Goal: Transaction & Acquisition: Purchase product/service

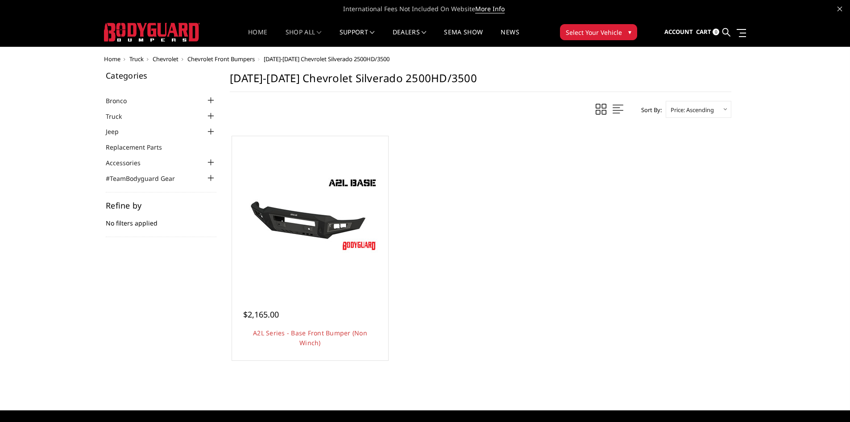
click at [259, 30] on link "Home" at bounding box center [257, 37] width 19 height 17
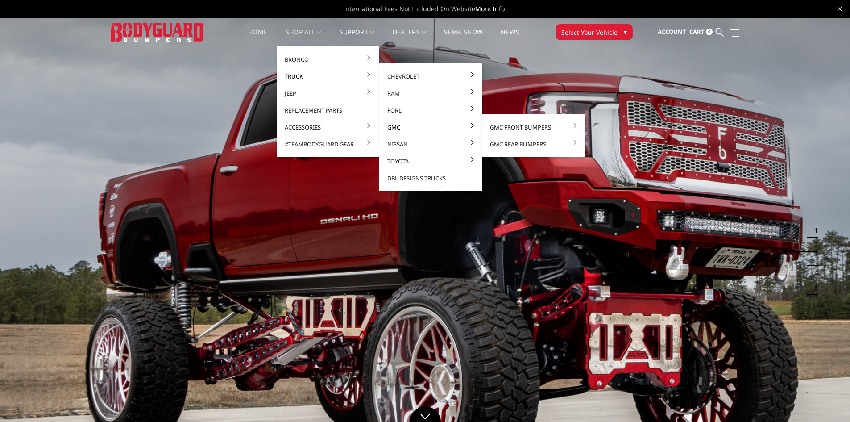
click at [397, 128] on link "GMC" at bounding box center [430, 127] width 95 height 17
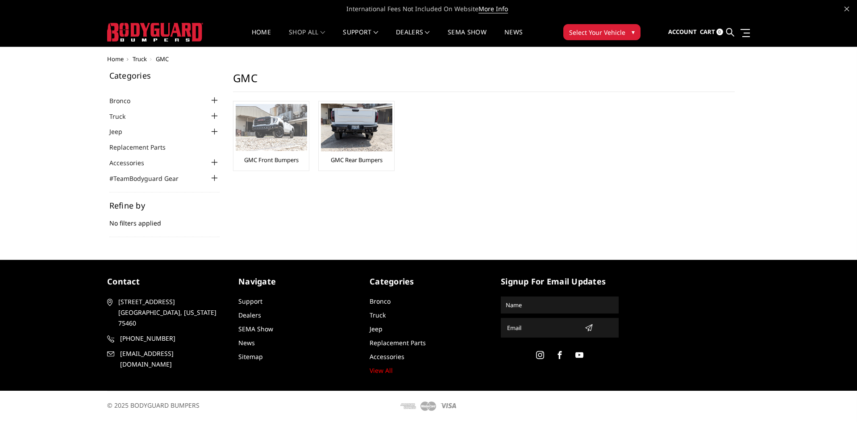
click at [275, 155] on div "GMC Front Bumpers" at bounding box center [271, 136] width 71 height 65
click at [277, 162] on link "GMC Front Bumpers" at bounding box center [271, 160] width 54 height 8
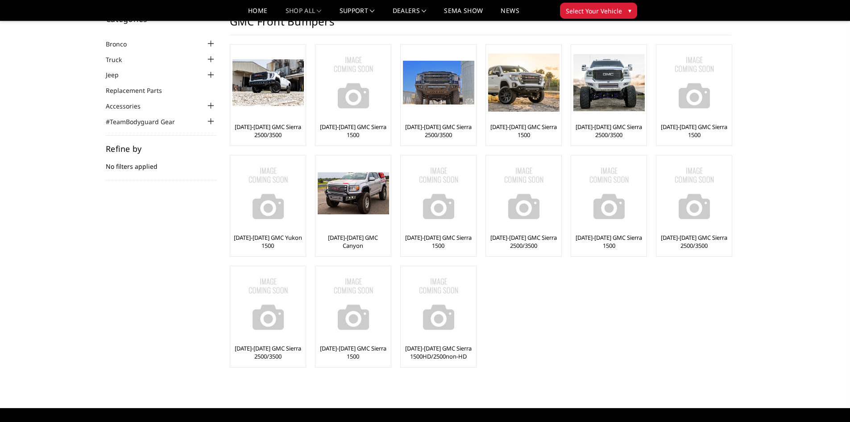
scroll to position [45, 0]
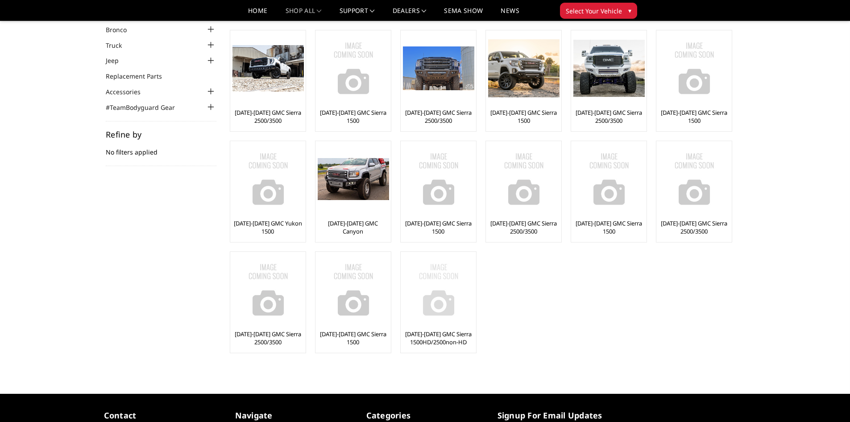
click at [437, 308] on img at bounding box center [438, 289] width 71 height 71
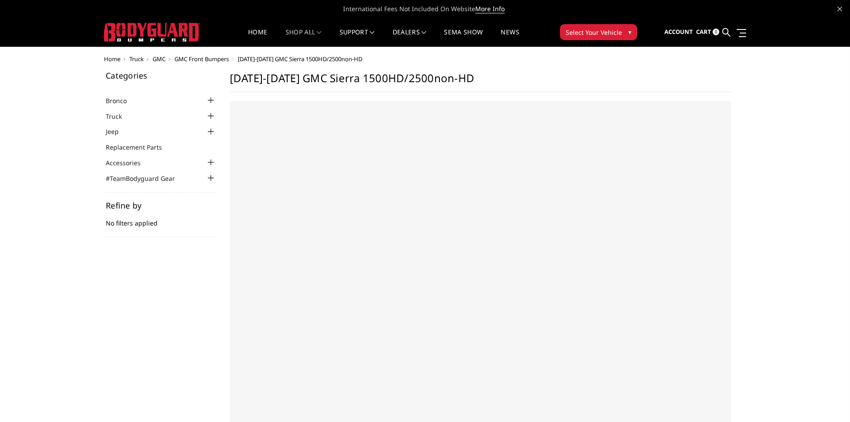
select select "US"
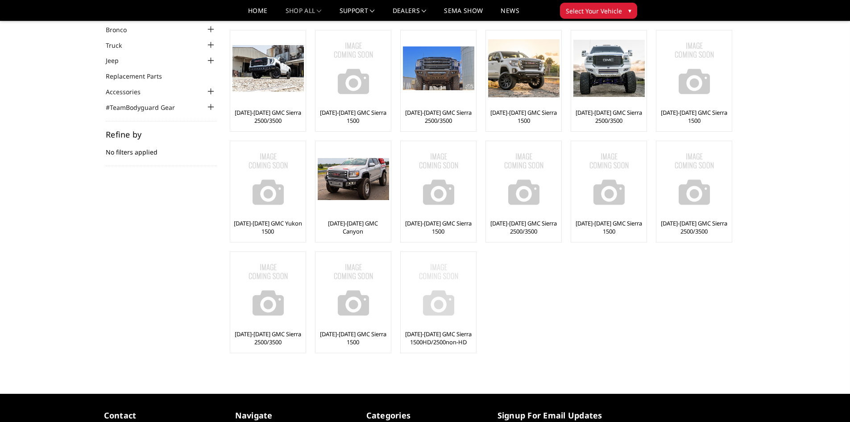
scroll to position [45, 0]
click at [359, 187] on img at bounding box center [353, 179] width 71 height 42
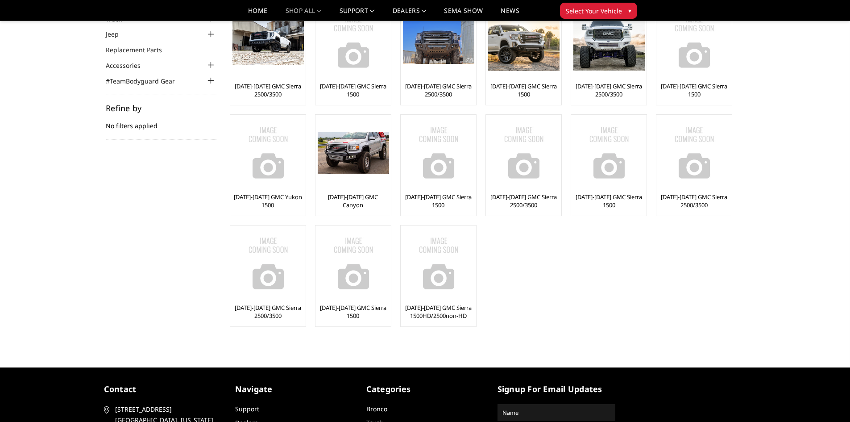
scroll to position [45, 0]
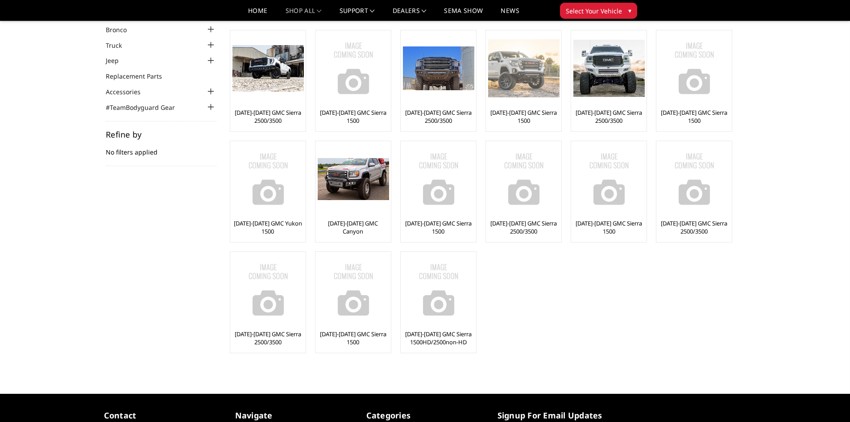
click at [528, 116] on link "[DATE]-[DATE] GMC Sierra 1500" at bounding box center [523, 116] width 71 height 16
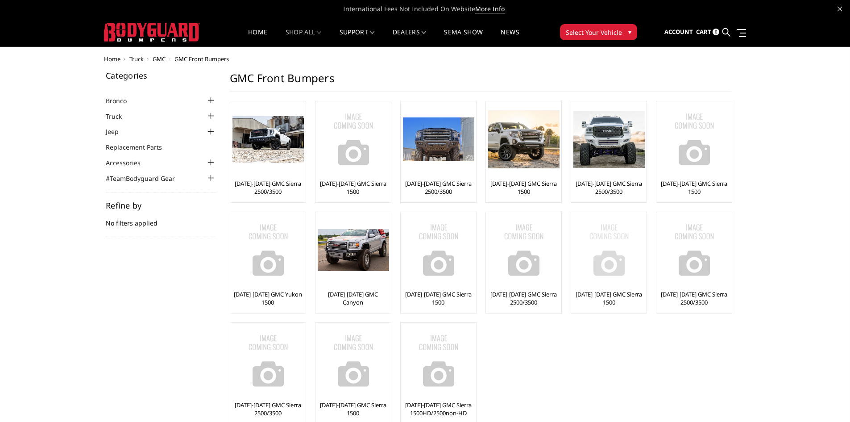
click at [609, 296] on link "[DATE]-[DATE] GMC Sierra 1500" at bounding box center [608, 298] width 71 height 16
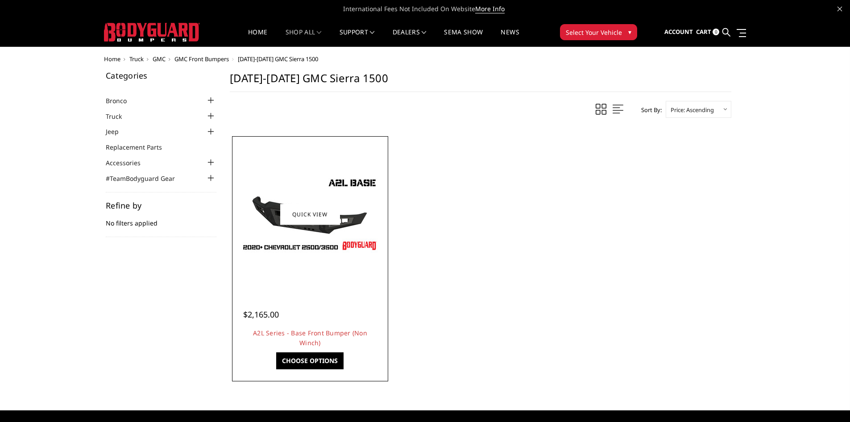
click at [304, 249] on img at bounding box center [310, 214] width 143 height 80
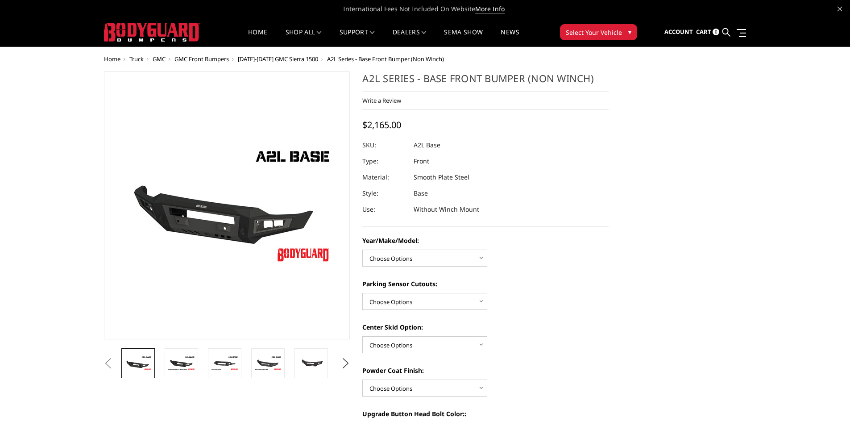
click at [115, 357] on button "Previous" at bounding box center [108, 363] width 13 height 13
click at [182, 363] on img at bounding box center [181, 363] width 28 height 16
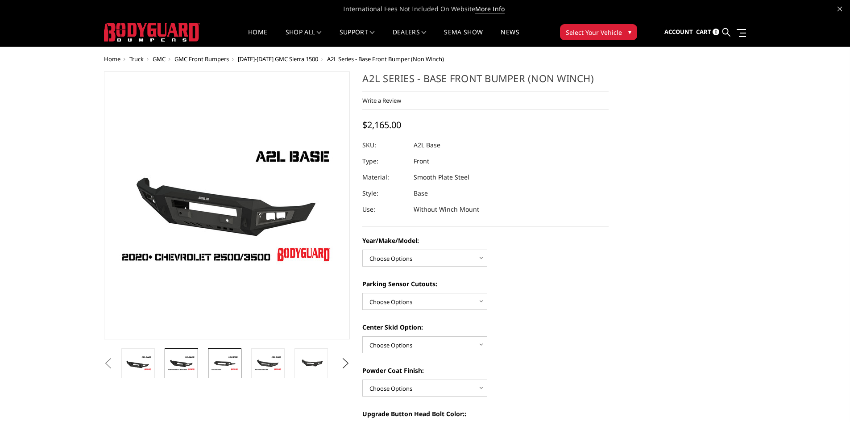
click at [210, 361] on link at bounding box center [224, 363] width 33 height 30
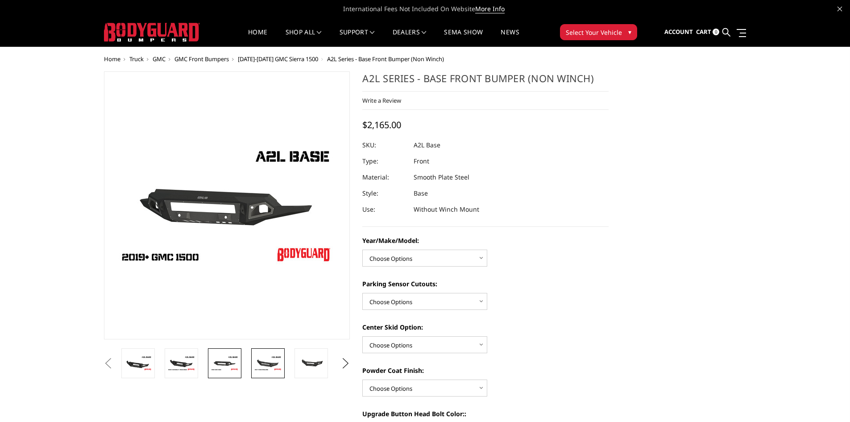
click at [259, 362] on img at bounding box center [268, 363] width 28 height 16
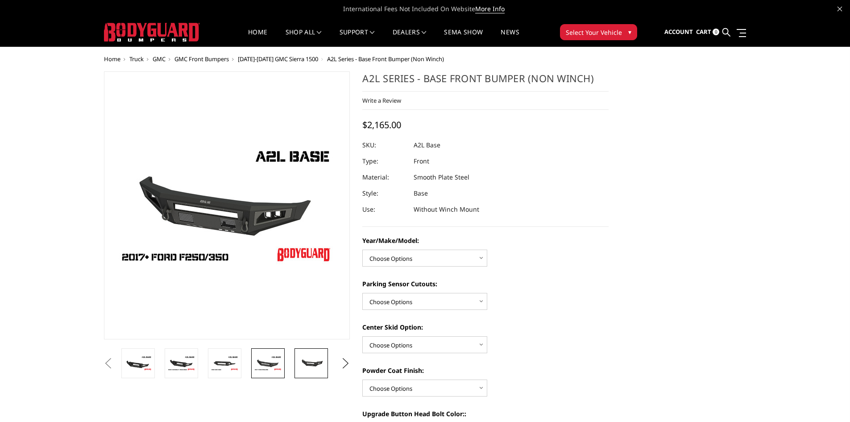
click at [318, 359] on img at bounding box center [311, 363] width 28 height 13
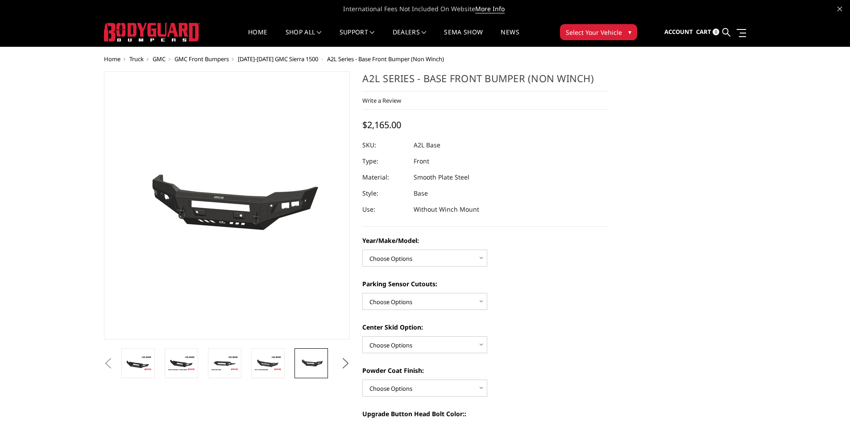
click at [342, 358] on button "Next" at bounding box center [345, 363] width 13 height 13
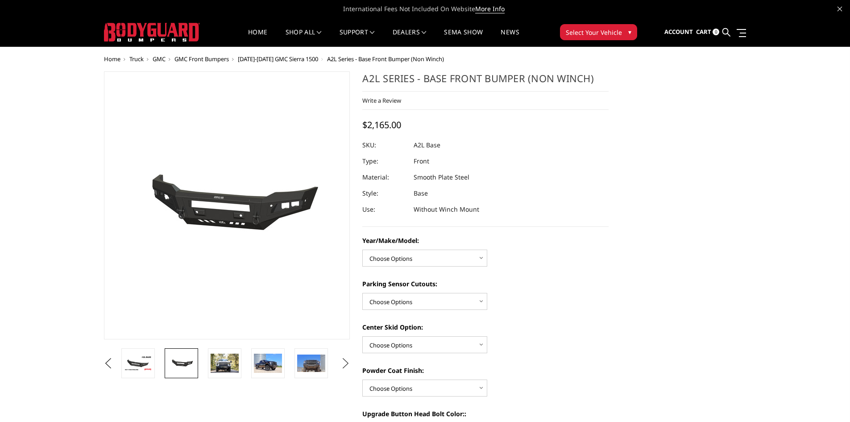
click at [342, 358] on button "Next" at bounding box center [345, 363] width 13 height 13
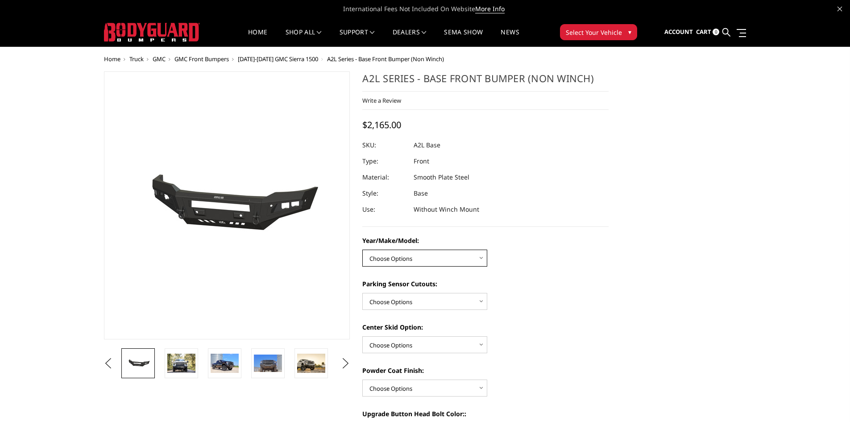
click at [485, 257] on select "Choose Options Chevrolet 15-19 2500/3500 Chevrolet 19-21 1500 Chevrolet 15-20 C…" at bounding box center [424, 257] width 125 height 17
select select "4341"
click at [362, 249] on select "Choose Options Chevrolet 15-19 2500/3500 Chevrolet 19-21 1500 Chevrolet 15-20 C…" at bounding box center [424, 257] width 125 height 17
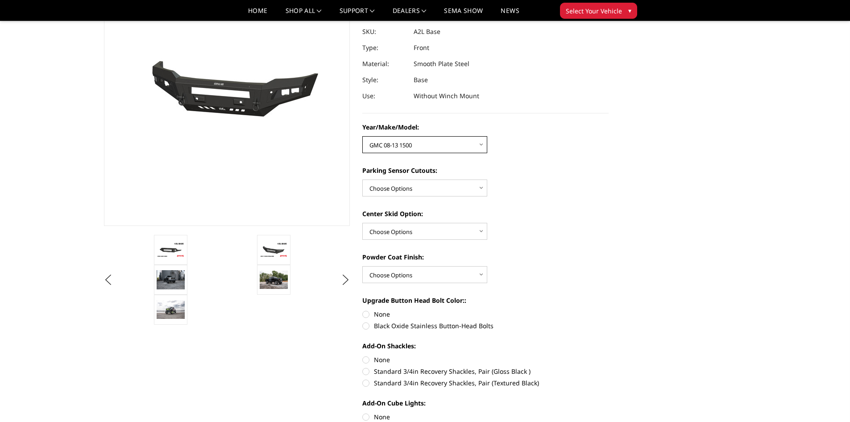
scroll to position [89, 0]
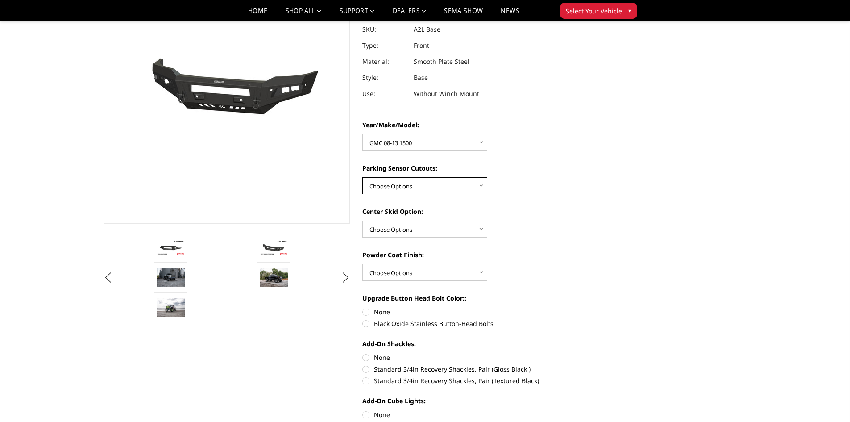
click at [441, 183] on select "Choose Options Yes - With Parking Sensor Cutouts No - Without Parking Sensor Cu…" at bounding box center [424, 185] width 125 height 17
select select "4329"
click at [362, 177] on select "Choose Options Yes - With Parking Sensor Cutouts No - Without Parking Sensor Cu…" at bounding box center [424, 185] width 125 height 17
click at [452, 230] on select "Choose Options Single Light Bar Cutout" at bounding box center [424, 228] width 125 height 17
select select "4304"
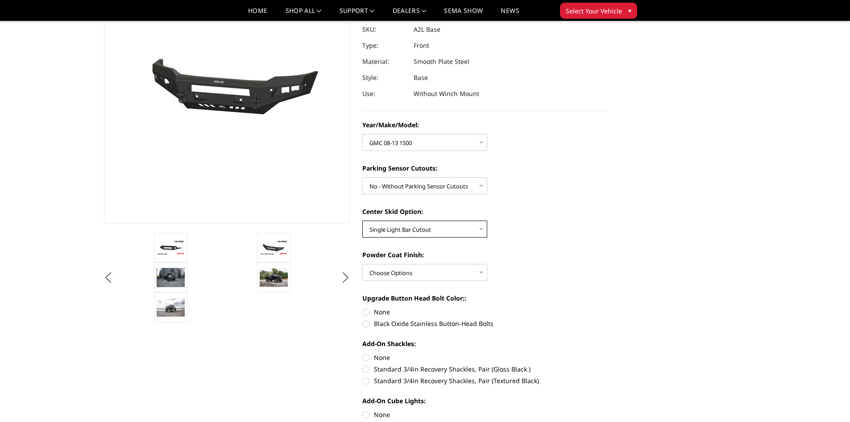
click at [362, 220] on select "Choose Options Single Light Bar Cutout" at bounding box center [424, 228] width 125 height 17
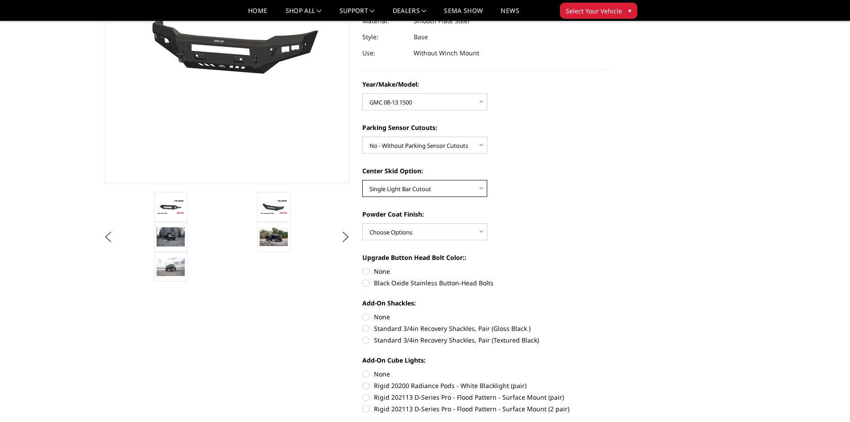
scroll to position [178, 0]
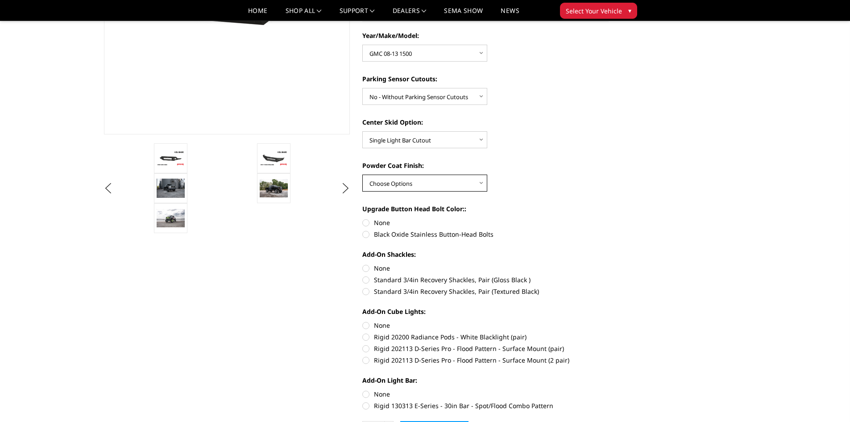
click at [461, 181] on select "Choose Options Bare metal (included) Texture Black Powder Coat" at bounding box center [424, 182] width 125 height 17
select select "4286"
click at [362, 174] on select "Choose Options Bare metal (included) Texture Black Powder Coat" at bounding box center [424, 182] width 125 height 17
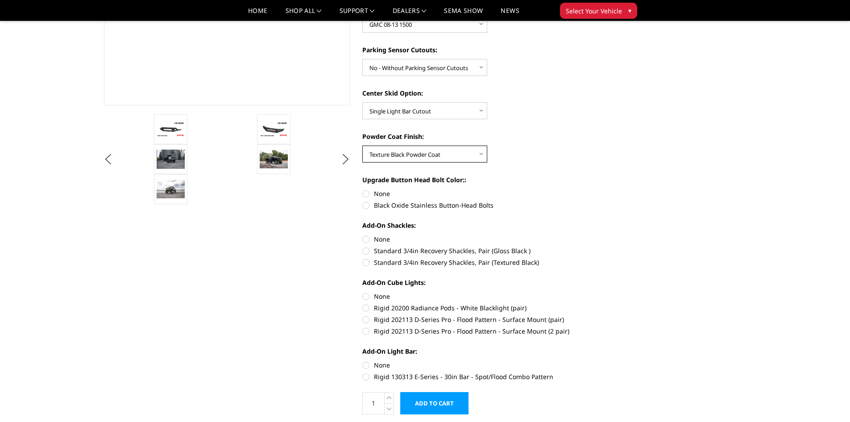
scroll to position [223, 0]
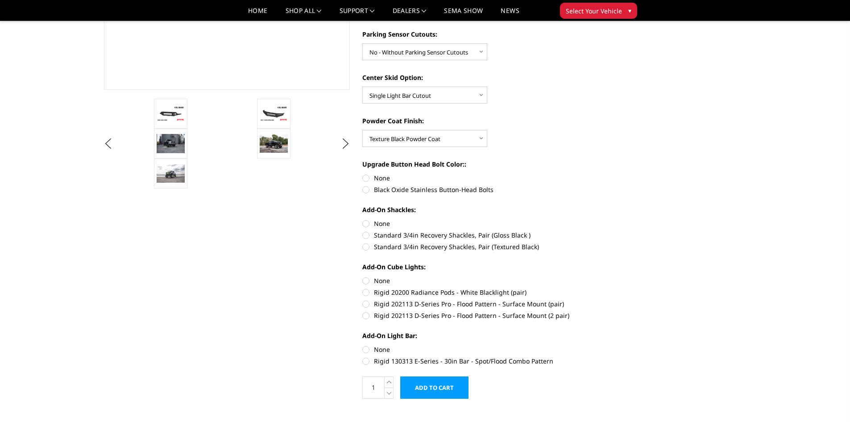
click at [368, 190] on label "Black Oxide Stainless Button-Head Bolts" at bounding box center [485, 189] width 246 height 9
click at [609, 174] on input "Black Oxide Stainless Button-Head Bolts" at bounding box center [609, 173] width 0 height 0
radio input "true"
click at [368, 247] on label "Standard 3/4in Recovery Shackles, Pair (Textured Black)" at bounding box center [485, 246] width 246 height 9
click at [609, 231] on input "Standard 3/4in Recovery Shackles, Pair (Textured Black)" at bounding box center [609, 230] width 0 height 0
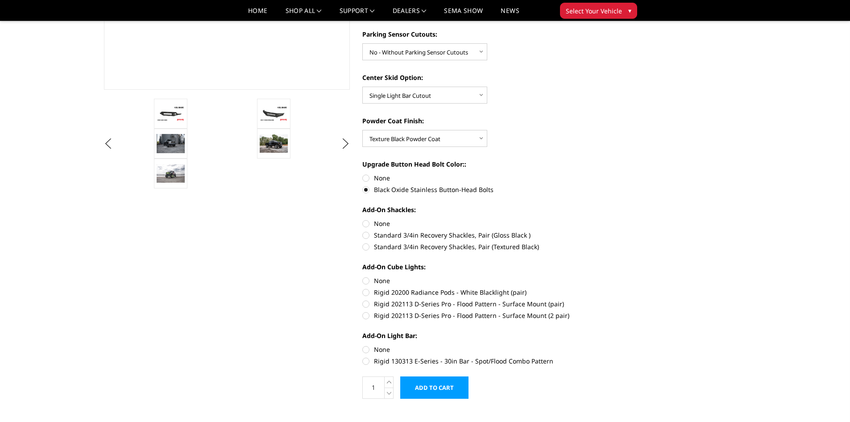
radio input "true"
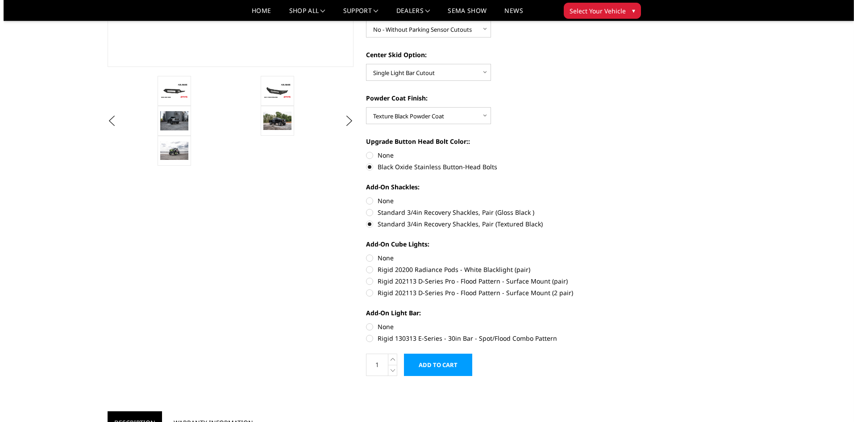
scroll to position [268, 0]
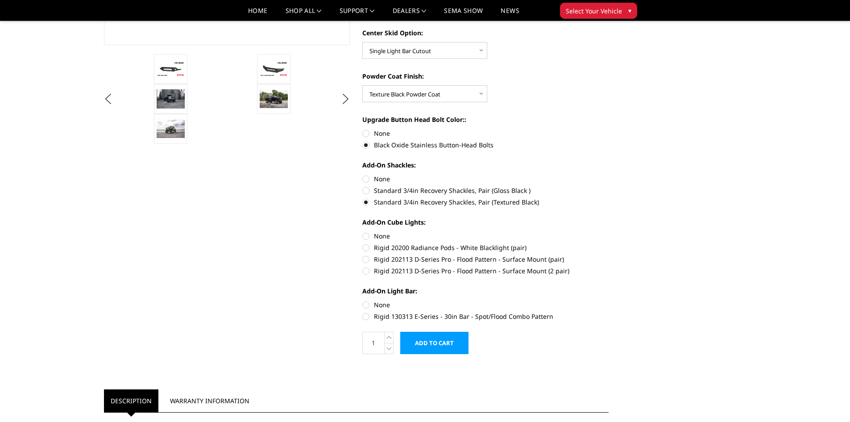
click at [366, 193] on label "Standard 3/4in Recovery Shackles, Pair (Gloss Black )" at bounding box center [485, 190] width 246 height 9
click at [609, 174] on input "Standard 3/4in Recovery Shackles, Pair (Gloss Black )" at bounding box center [609, 174] width 0 height 0
radio input "true"
click at [367, 270] on label "Rigid 202113 D-Series Pro - Flood Pattern - Surface Mount (2 pair)" at bounding box center [485, 270] width 246 height 9
click at [609, 255] on input "Rigid 202113 D-Series Pro - Flood Pattern - Surface Mount (2 pair)" at bounding box center [609, 254] width 0 height 0
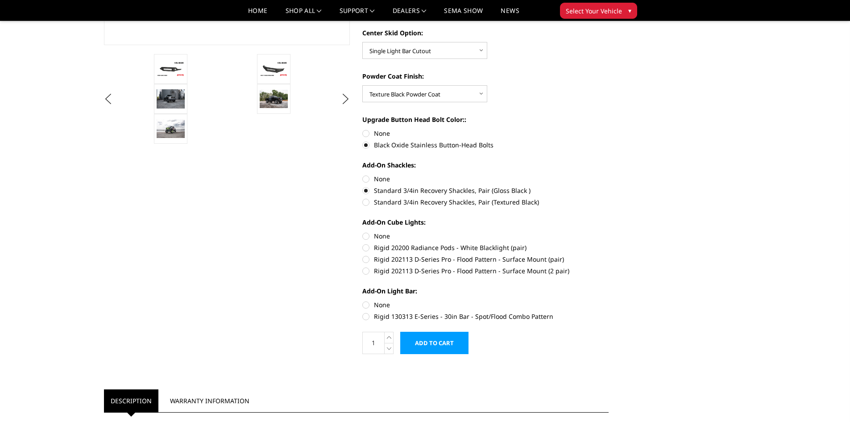
radio input "true"
click at [365, 259] on label "Rigid 202113 D-Series Pro - Flood Pattern - Surface Mount (pair)" at bounding box center [485, 258] width 246 height 9
click at [609, 243] on input "Rigid 202113 D-Series Pro - Flood Pattern - Surface Mount (pair)" at bounding box center [609, 243] width 0 height 0
radio input "true"
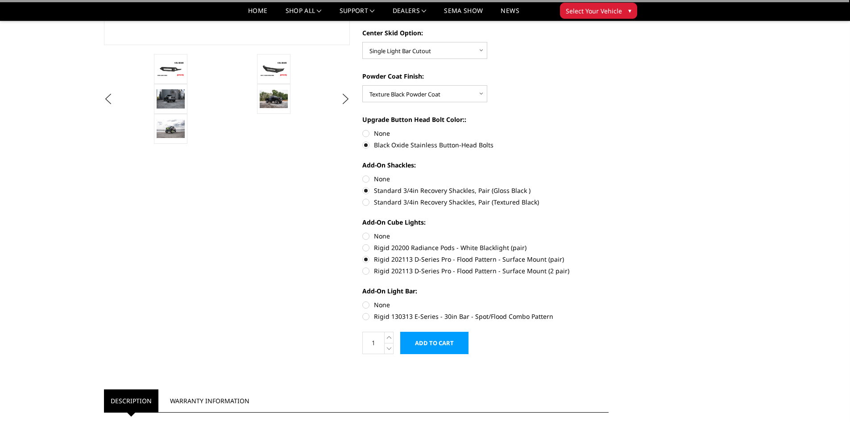
click at [369, 247] on label "Rigid 20200 Radiance Pods - White Blacklight (pair)" at bounding box center [485, 247] width 246 height 9
click at [609, 232] on input "Rigid 20200 Radiance Pods - White Blacklight (pair)" at bounding box center [609, 231] width 0 height 0
radio input "true"
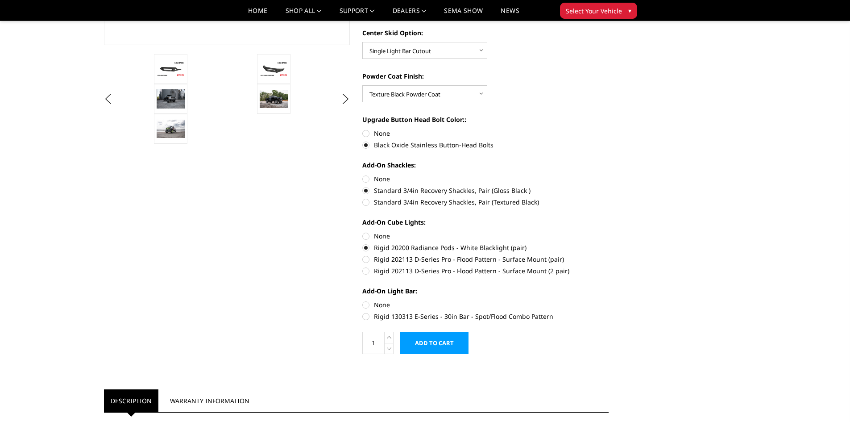
click at [367, 270] on label "Rigid 202113 D-Series Pro - Flood Pattern - Surface Mount (2 pair)" at bounding box center [485, 270] width 246 height 9
click at [609, 255] on input "Rigid 202113 D-Series Pro - Flood Pattern - Surface Mount (2 pair)" at bounding box center [609, 254] width 0 height 0
radio input "true"
click at [367, 315] on label "Rigid 130313 E-Series - 30in Bar - Spot/Flood Combo Pattern" at bounding box center [485, 315] width 246 height 9
click at [609, 300] on input "Rigid 130313 E-Series - 30in Bar - Spot/Flood Combo Pattern" at bounding box center [609, 300] width 0 height 0
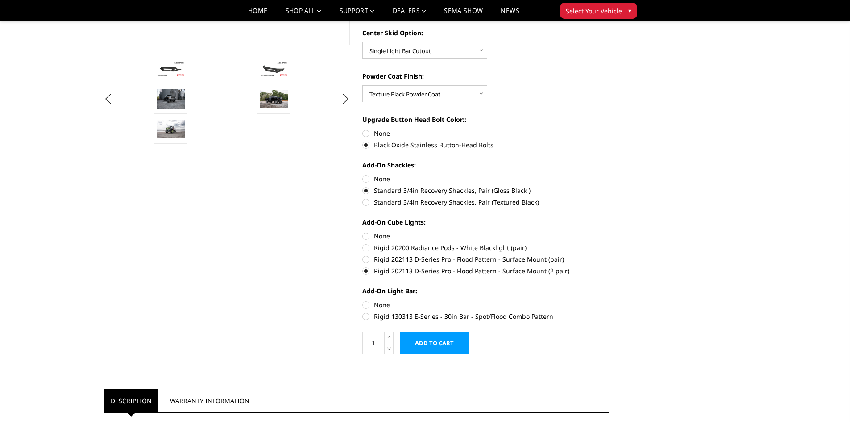
radio input "true"
click at [446, 343] on input "Add to Cart" at bounding box center [434, 343] width 68 height 22
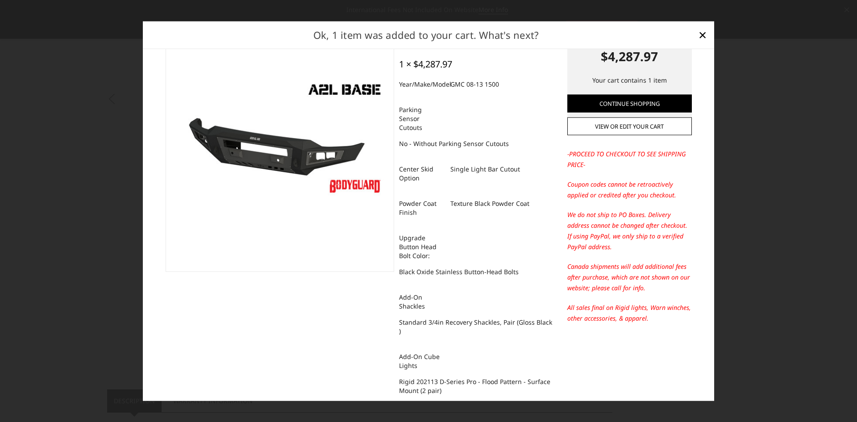
scroll to position [0, 0]
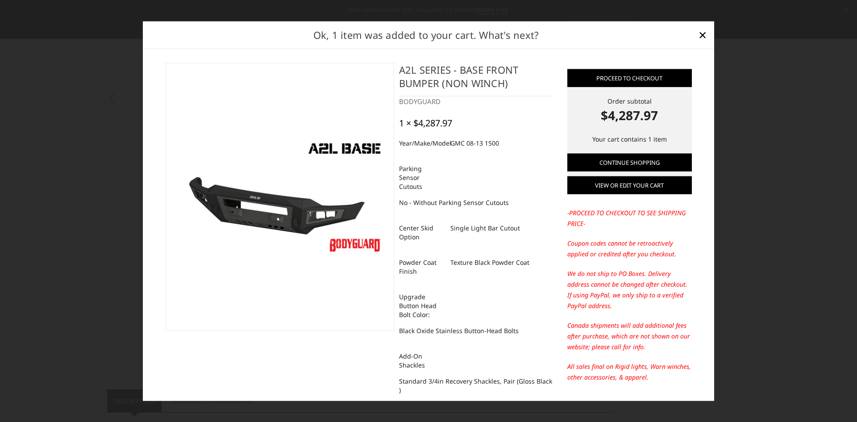
click at [632, 186] on link "View or edit your cart" at bounding box center [629, 185] width 124 height 18
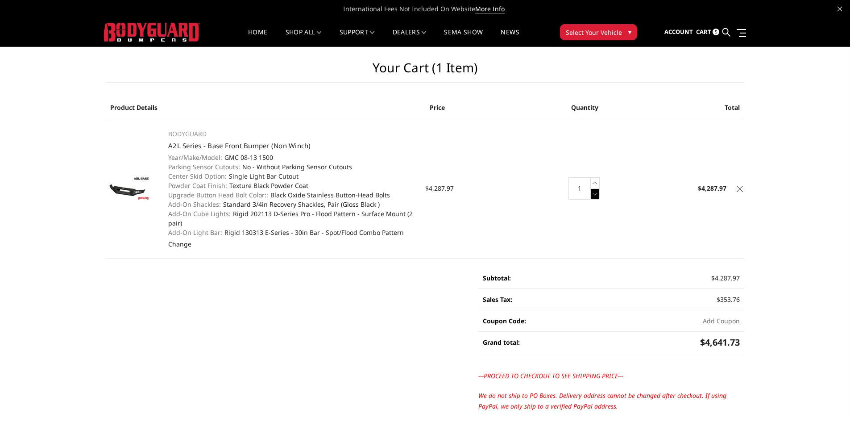
click at [592, 194] on icon at bounding box center [595, 193] width 9 height 11
